Goal: Information Seeking & Learning: Learn about a topic

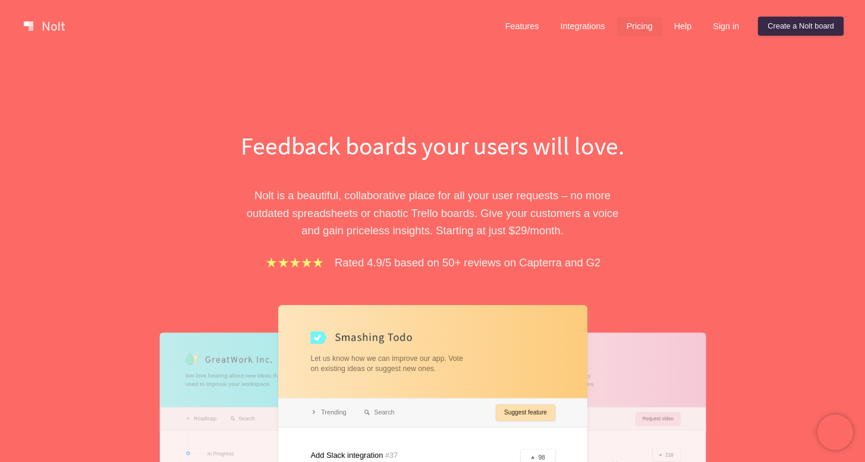
click at [632, 29] on link "Pricing" at bounding box center [639, 26] width 45 height 19
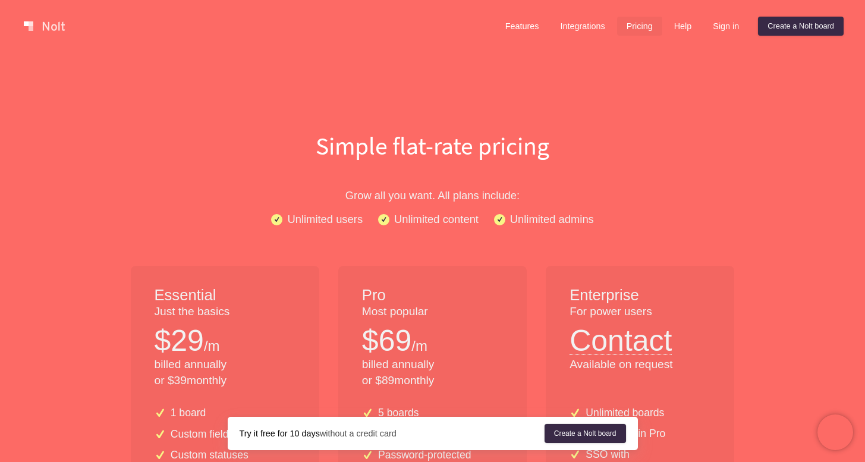
scroll to position [218, 0]
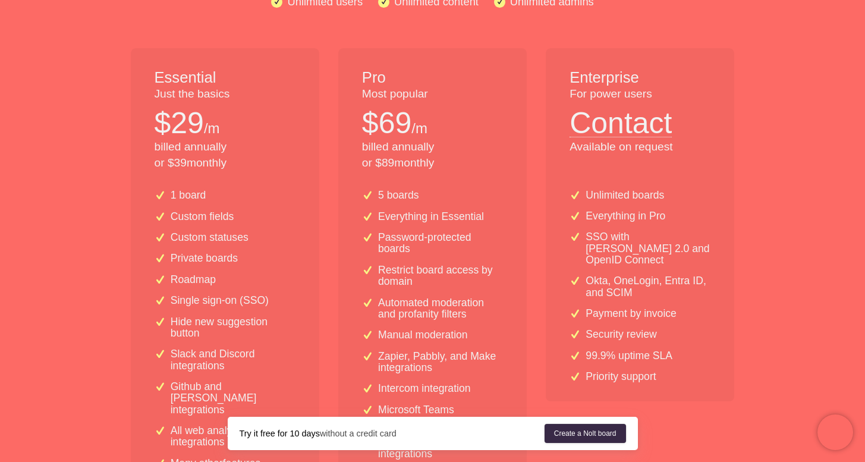
click at [170, 139] on p "billed annually or $ 39 monthly" at bounding box center [225, 155] width 141 height 32
click at [212, 152] on p "billed annually or $ 39 monthly" at bounding box center [225, 155] width 141 height 32
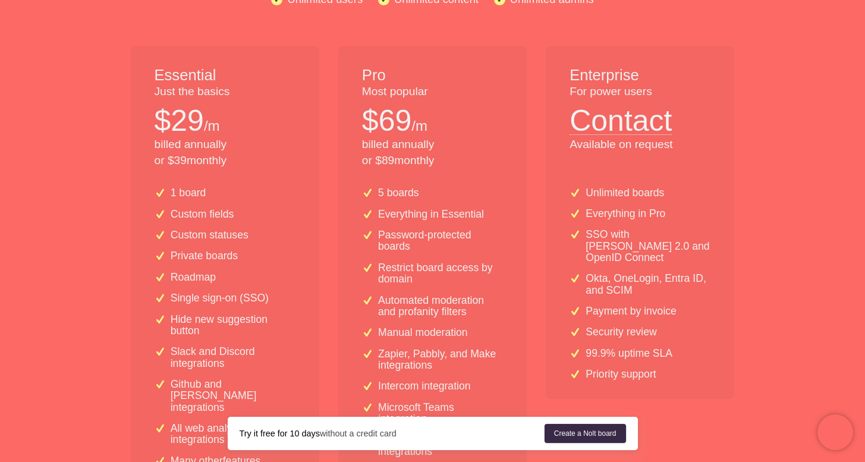
scroll to position [294, 0]
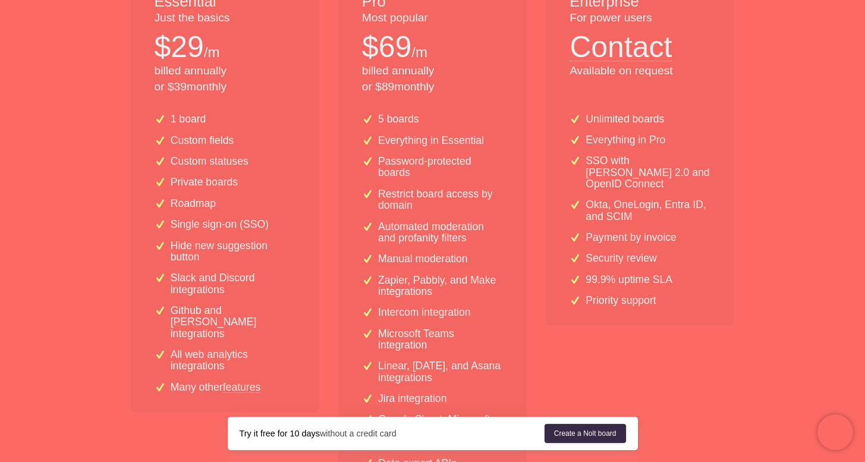
click at [216, 136] on p "Custom fields" at bounding box center [203, 140] width 64 height 11
click at [226, 157] on p "Custom statuses" at bounding box center [210, 161] width 78 height 11
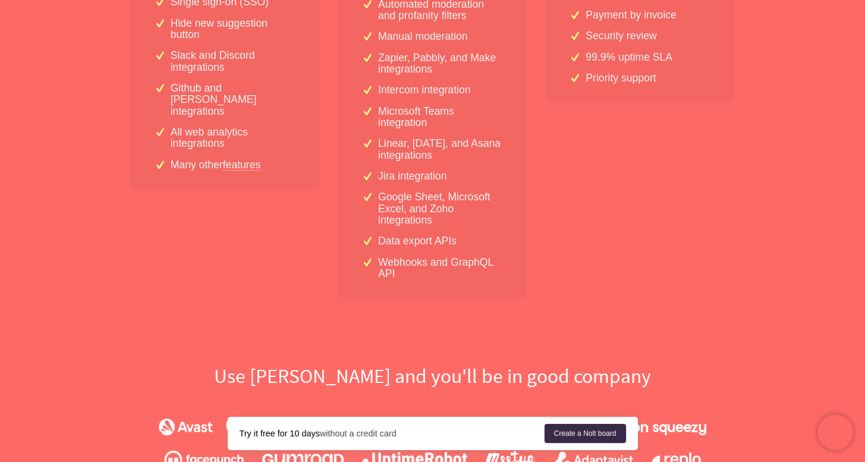
scroll to position [0, 0]
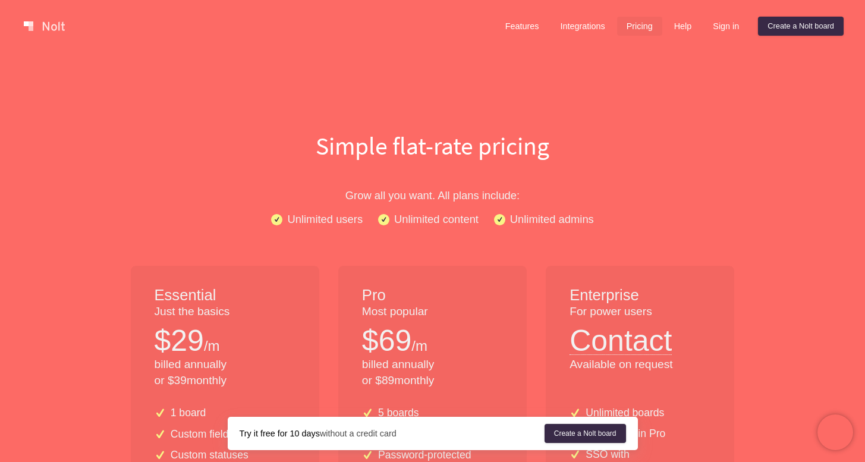
click at [335, 0] on div "Features Integrations Pricing Help Sign in Create a [PERSON_NAME] board Menu" at bounding box center [432, 26] width 865 height 52
